Goal: Check status: Check status

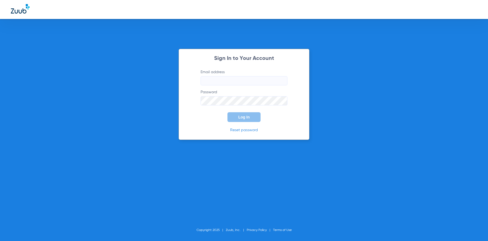
type input "[EMAIL_ADDRESS][DOMAIN_NAME]"
click at [258, 112] on button "Log In" at bounding box center [243, 117] width 33 height 10
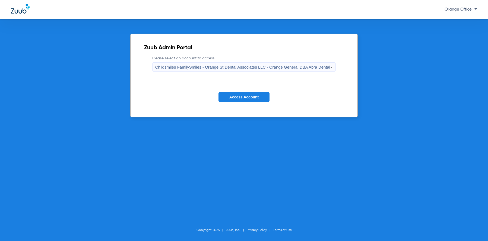
click at [244, 93] on button "Access Account" at bounding box center [244, 97] width 51 height 11
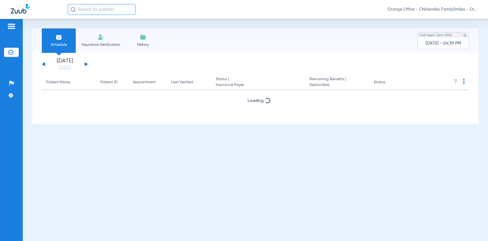
click at [110, 12] on input "text" at bounding box center [102, 9] width 68 height 11
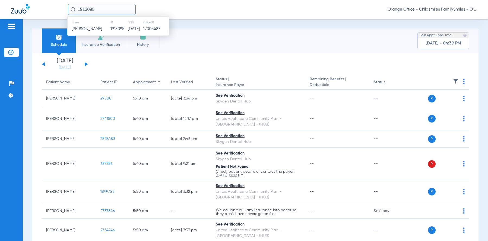
type input "1913095"
click at [92, 31] on td "[PERSON_NAME]" at bounding box center [89, 29] width 43 height 8
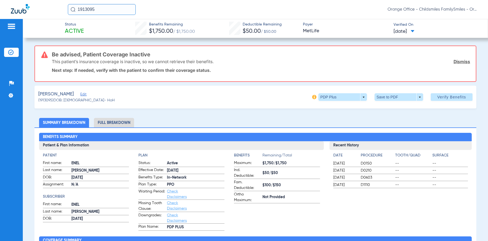
drag, startPoint x: 53, startPoint y: 52, endPoint x: 220, endPoint y: 63, distance: 167.8
click at [220, 63] on div "Be advised, Patient Coverage Inactive This patient’s insurance coverage is inac…" at bounding box center [261, 63] width 418 height 35
drag, startPoint x: 220, startPoint y: 63, endPoint x: 181, endPoint y: 50, distance: 41.2
copy div "Be advised, Patient Coverage Inactive This patient’s insurance coverage is inac…"
